Goal: Task Accomplishment & Management: Complete application form

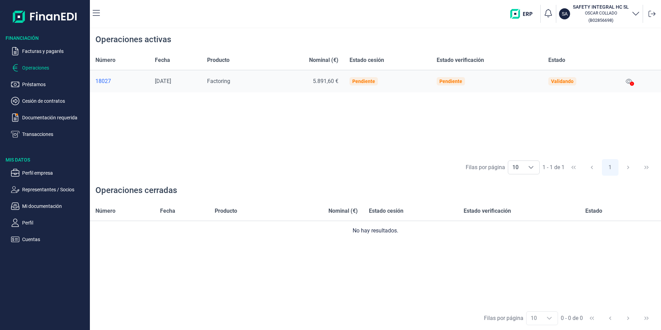
click at [100, 82] on div "18027" at bounding box center [119, 81] width 48 height 7
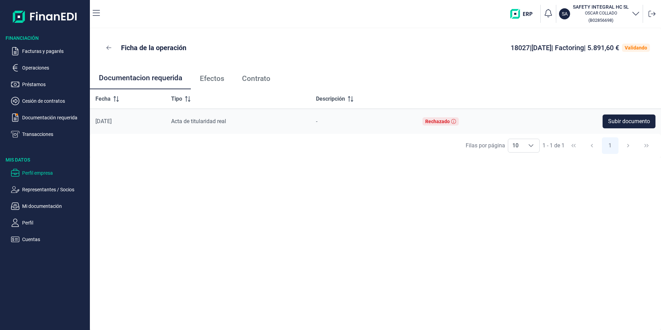
click at [47, 171] on p "Perfil empresa" at bounding box center [54, 173] width 65 height 8
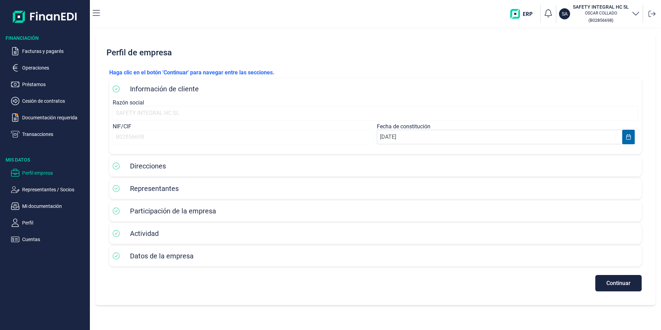
click at [151, 189] on span "Representantes" at bounding box center [154, 188] width 49 height 8
click at [617, 284] on span "Continuar" at bounding box center [619, 282] width 24 height 5
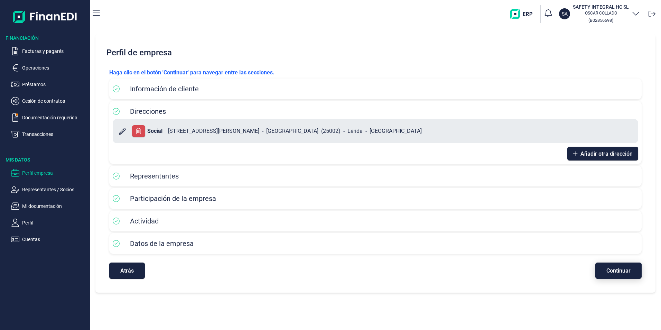
click at [615, 269] on span "Continuar" at bounding box center [619, 270] width 24 height 5
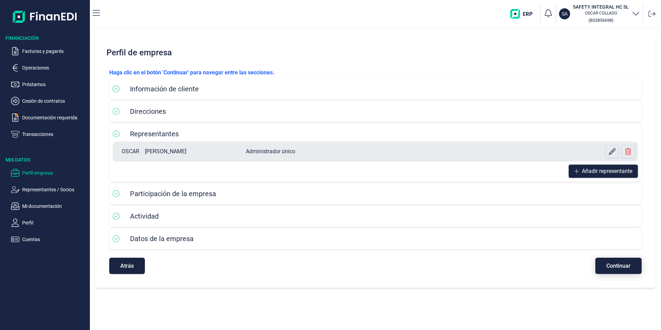
click at [615, 269] on button "Continuar" at bounding box center [619, 266] width 46 height 16
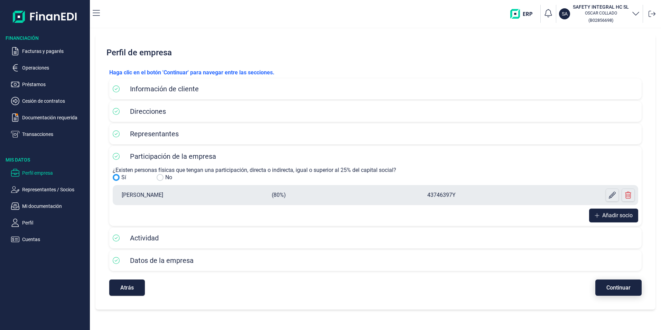
click at [615, 269] on div "Datos de la empresa" at bounding box center [375, 260] width 533 height 21
click at [619, 288] on span "Continuar" at bounding box center [619, 287] width 24 height 5
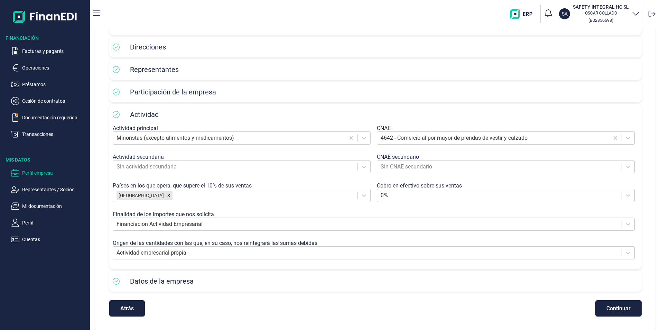
scroll to position [65, 0]
click at [613, 312] on button "Continuar" at bounding box center [619, 308] width 46 height 16
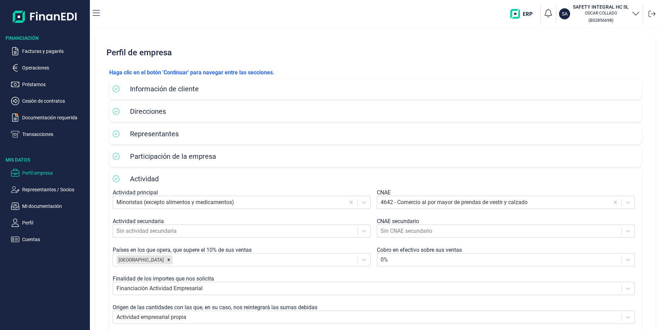
select select "ES"
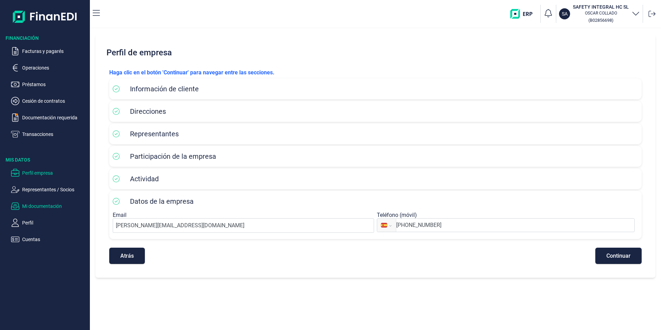
click at [34, 207] on p "Mi documentación" at bounding box center [54, 206] width 65 height 8
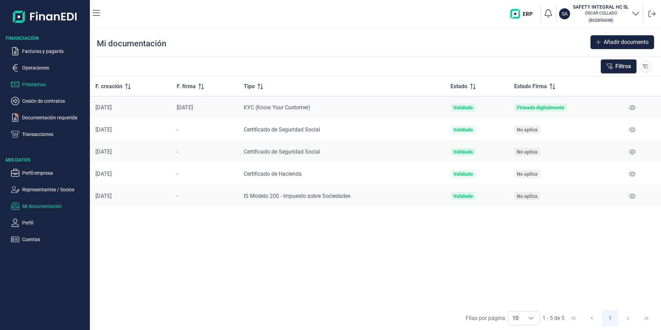
click at [31, 83] on p "Préstamos" at bounding box center [54, 84] width 65 height 8
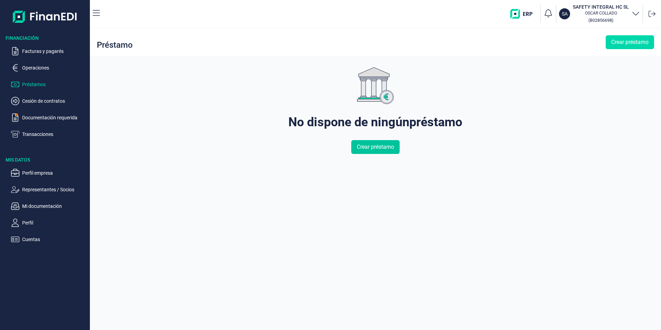
click at [370, 147] on span "Crear préstamo" at bounding box center [375, 147] width 37 height 8
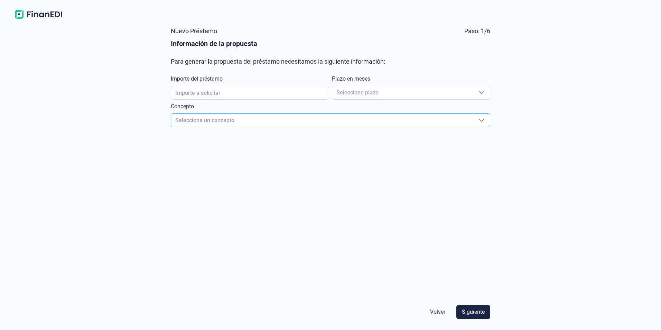
click at [359, 118] on span "Seleccione un concepto" at bounding box center [322, 120] width 302 height 13
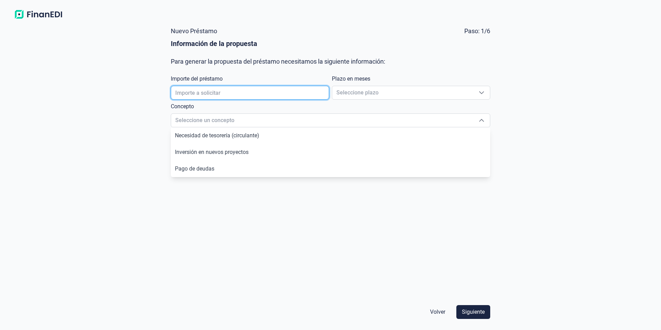
click at [225, 88] on input "text" at bounding box center [250, 93] width 158 height 14
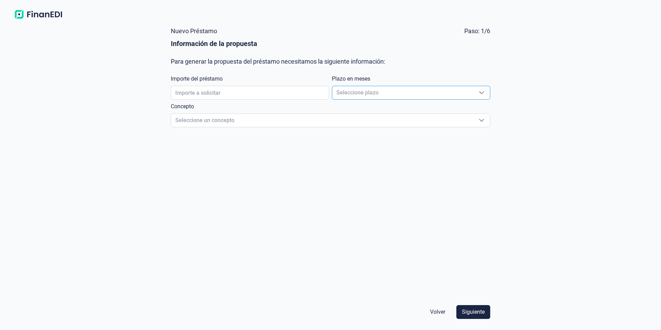
click at [449, 91] on span "Seleccione plazo" at bounding box center [402, 92] width 141 height 13
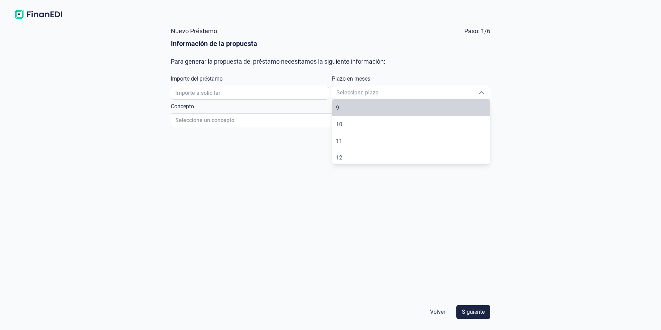
click at [584, 136] on div "Nuevo Préstamo Paso: 1/6 Información de la propuesta Para generar la propuesta …" at bounding box center [330, 176] width 661 height 308
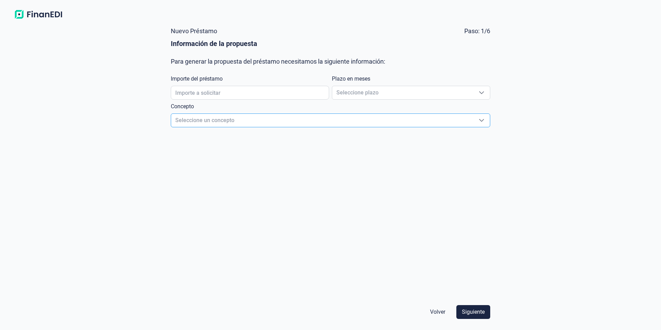
click at [201, 119] on span "Seleccione un concepto" at bounding box center [322, 120] width 302 height 13
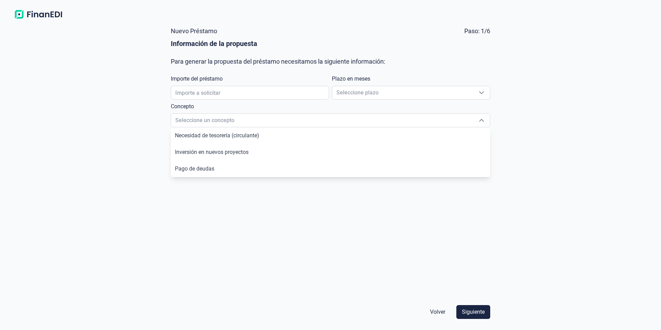
click at [84, 121] on div "Nuevo Préstamo Paso: 1/6 Información de la propuesta Para generar la propuesta …" at bounding box center [330, 176] width 661 height 308
click at [439, 312] on span "Volver" at bounding box center [437, 312] width 15 height 8
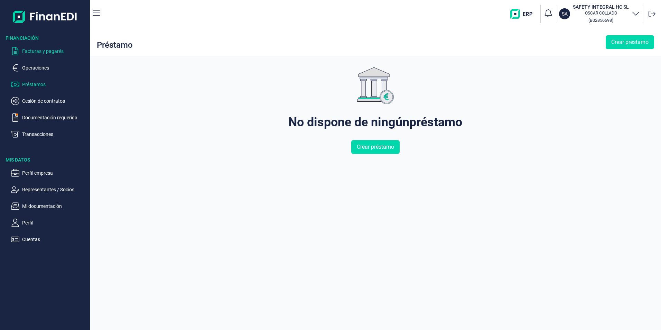
click at [36, 49] on p "Facturas y pagarés" at bounding box center [54, 51] width 65 height 8
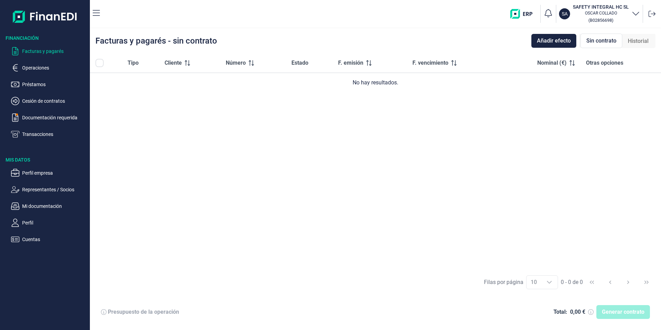
click at [36, 50] on p "Facturas y pagarés" at bounding box center [54, 51] width 65 height 8
click at [551, 42] on span "Añadir efecto" at bounding box center [554, 41] width 34 height 8
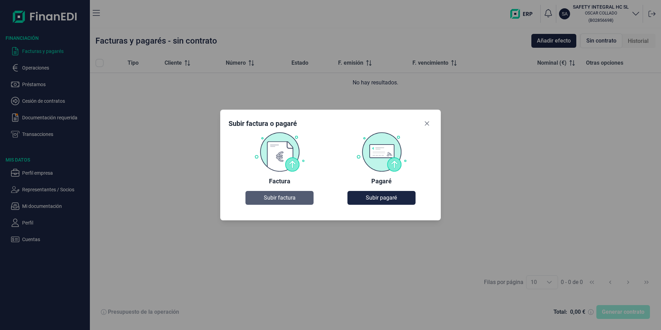
click at [266, 197] on span "Subir factura" at bounding box center [280, 198] width 32 height 8
